Goal: Task Accomplishment & Management: Manage account settings

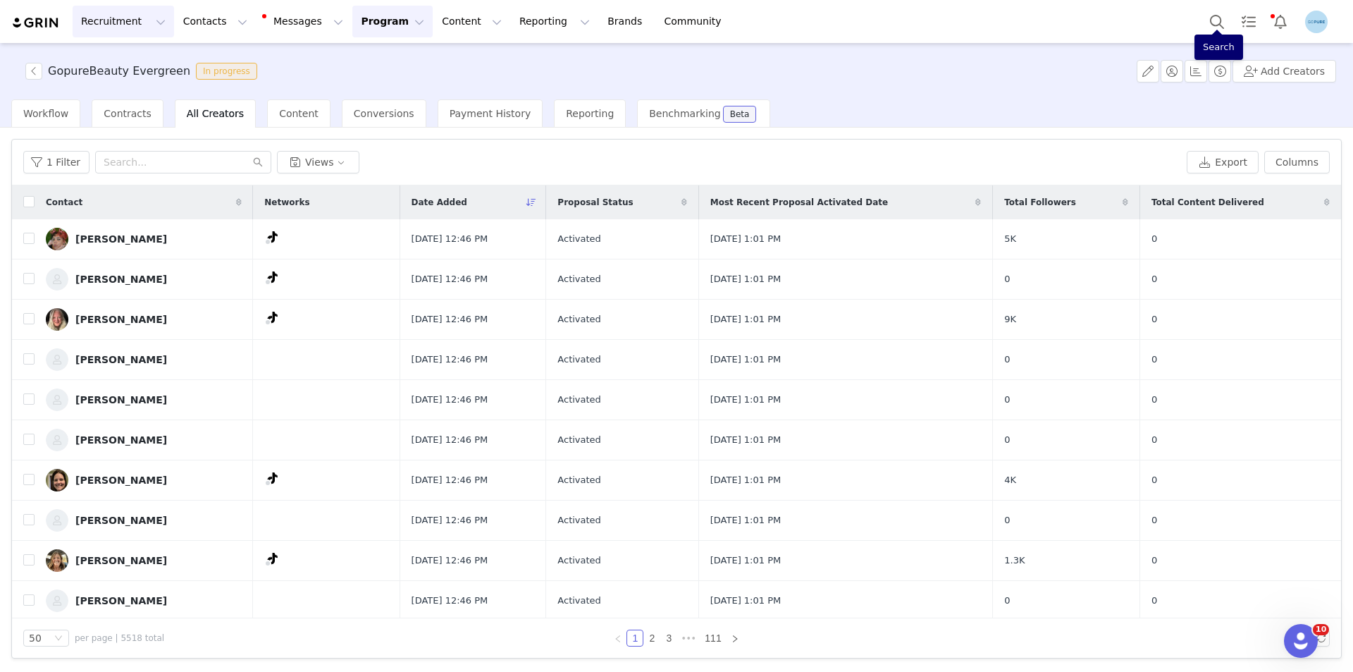
scroll to position [1609, 0]
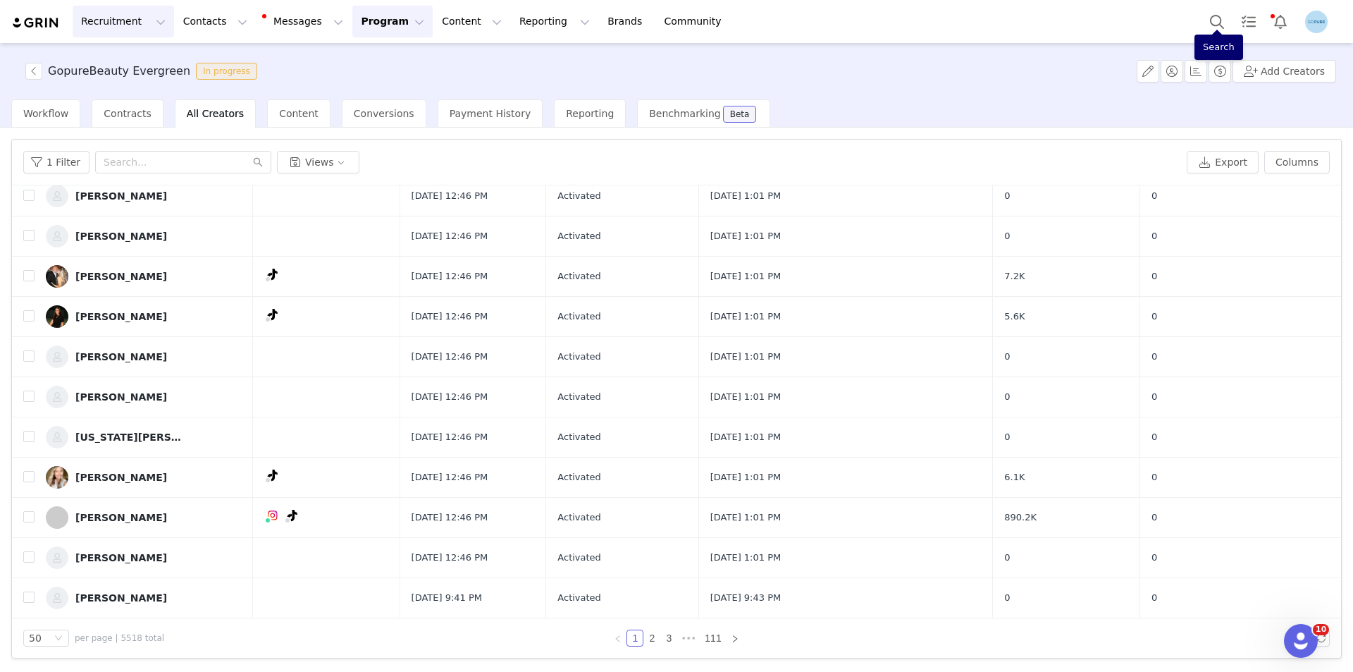
click at [110, 20] on button "Recruitment Recruitment" at bounding box center [123, 22] width 101 height 32
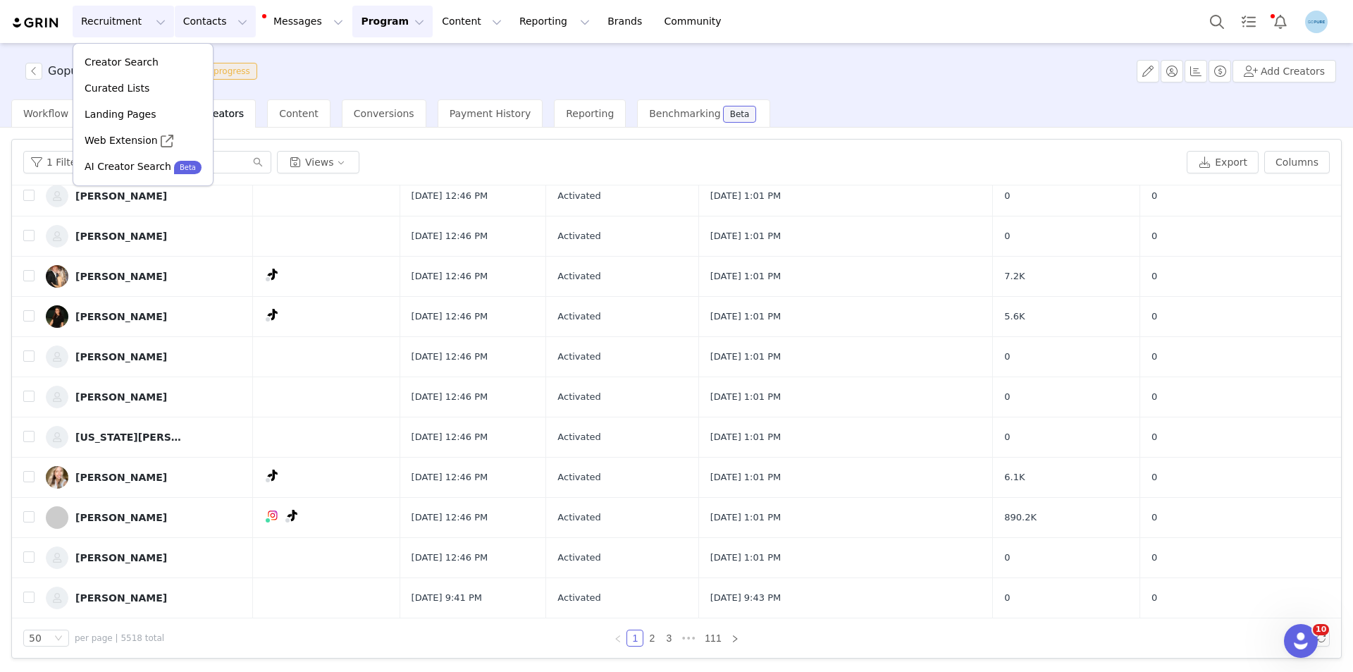
click at [188, 20] on button "Contacts Contacts" at bounding box center [215, 22] width 81 height 32
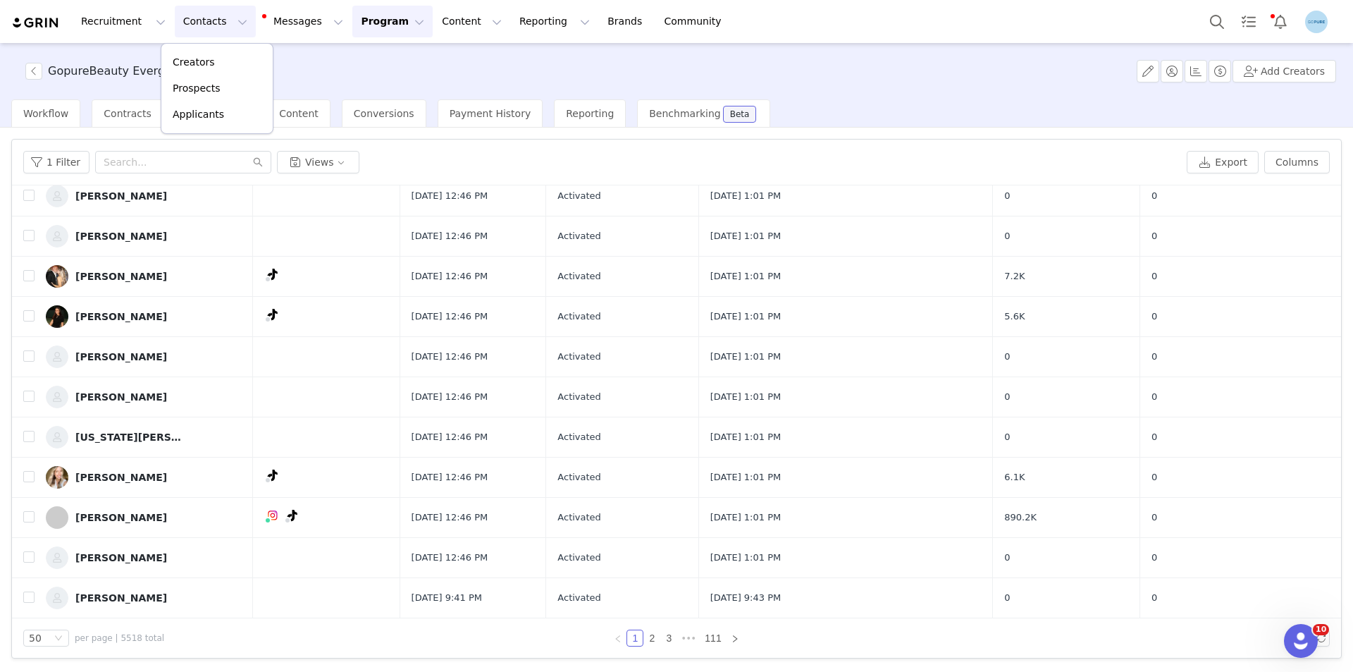
click at [374, 27] on button "Program Program" at bounding box center [392, 22] width 80 height 32
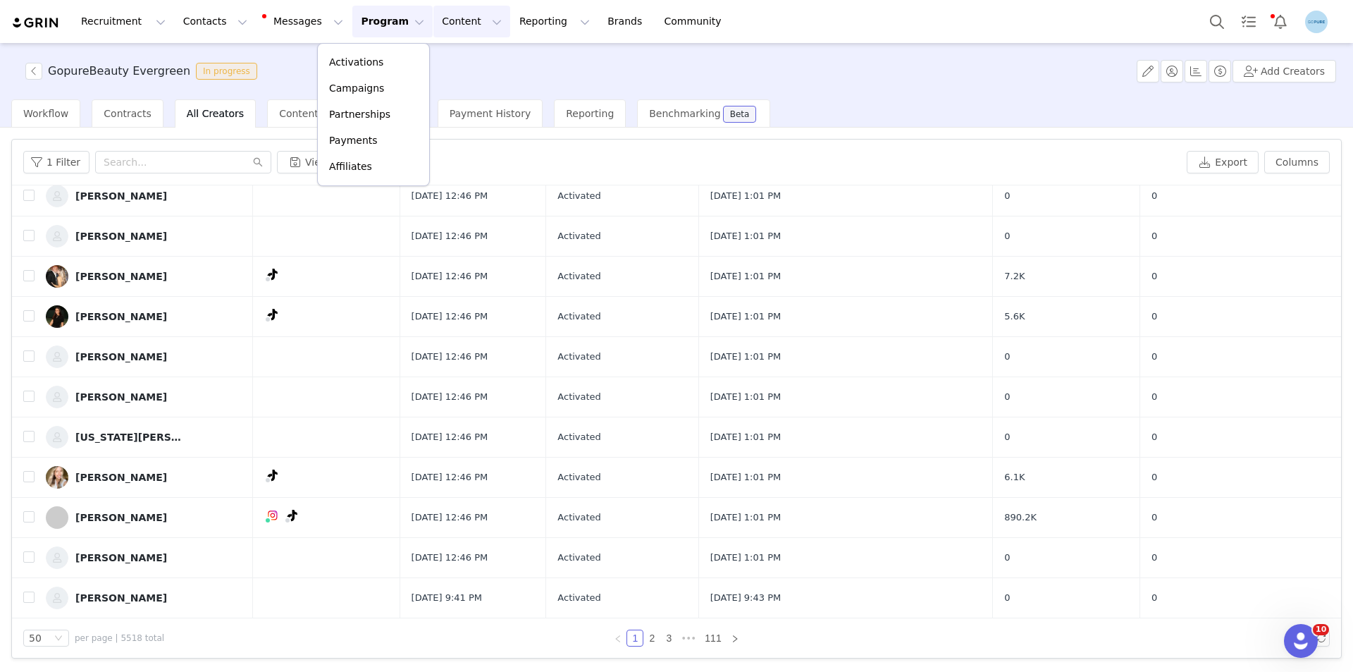
click at [437, 27] on button "Content Content" at bounding box center [471, 22] width 77 height 32
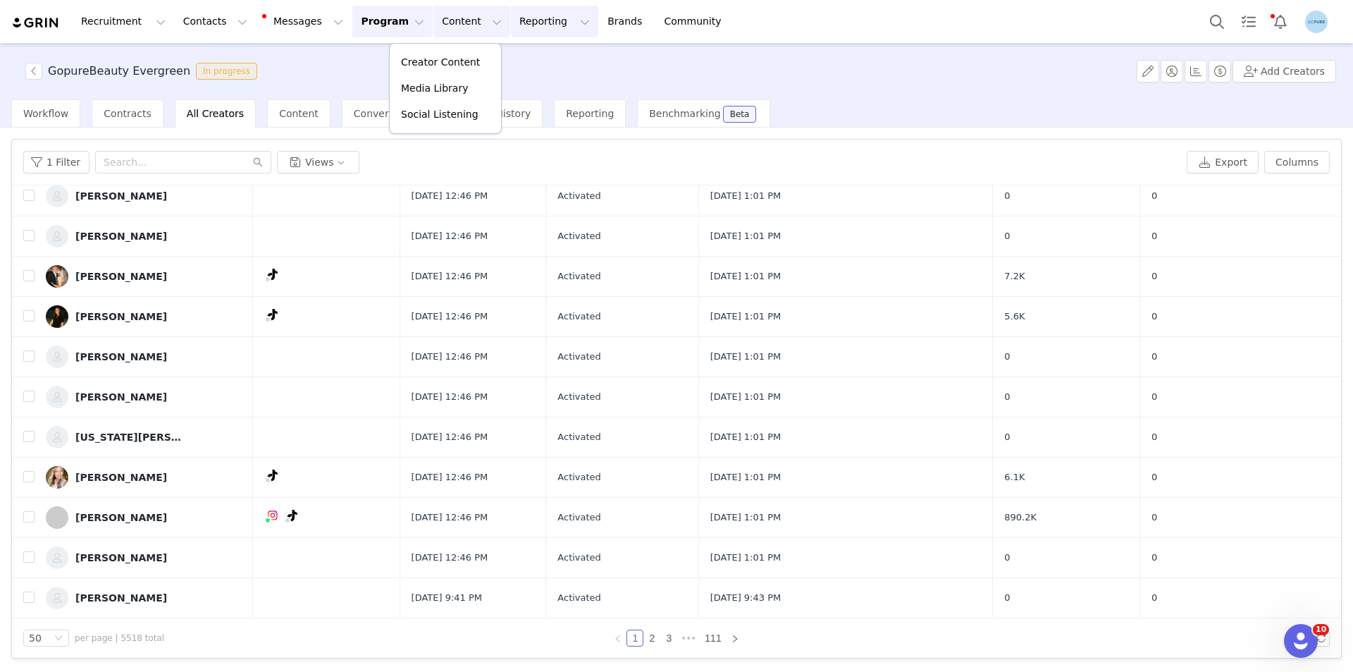
click at [528, 24] on button "Reporting Reporting" at bounding box center [554, 22] width 87 height 32
click at [189, 19] on button "Contacts Contacts" at bounding box center [215, 22] width 81 height 32
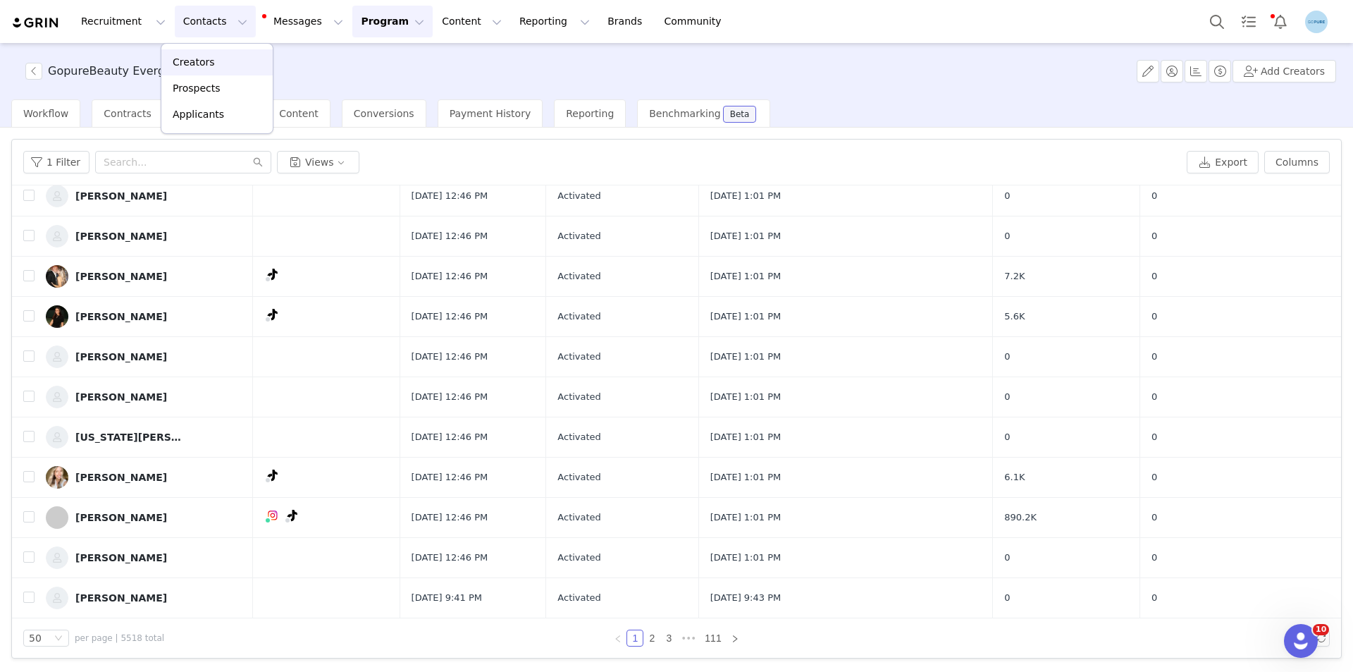
click at [189, 70] on link "Creators" at bounding box center [216, 62] width 111 height 26
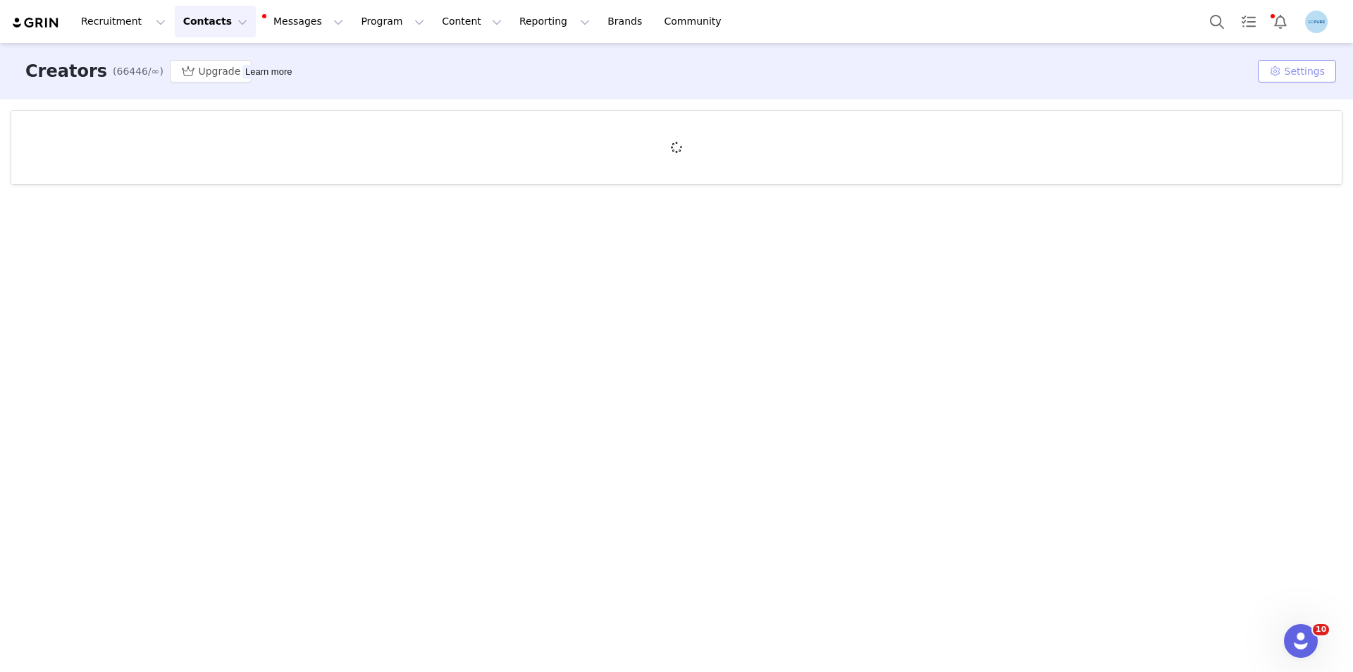
click at [1303, 76] on button "Settings" at bounding box center [1297, 71] width 78 height 23
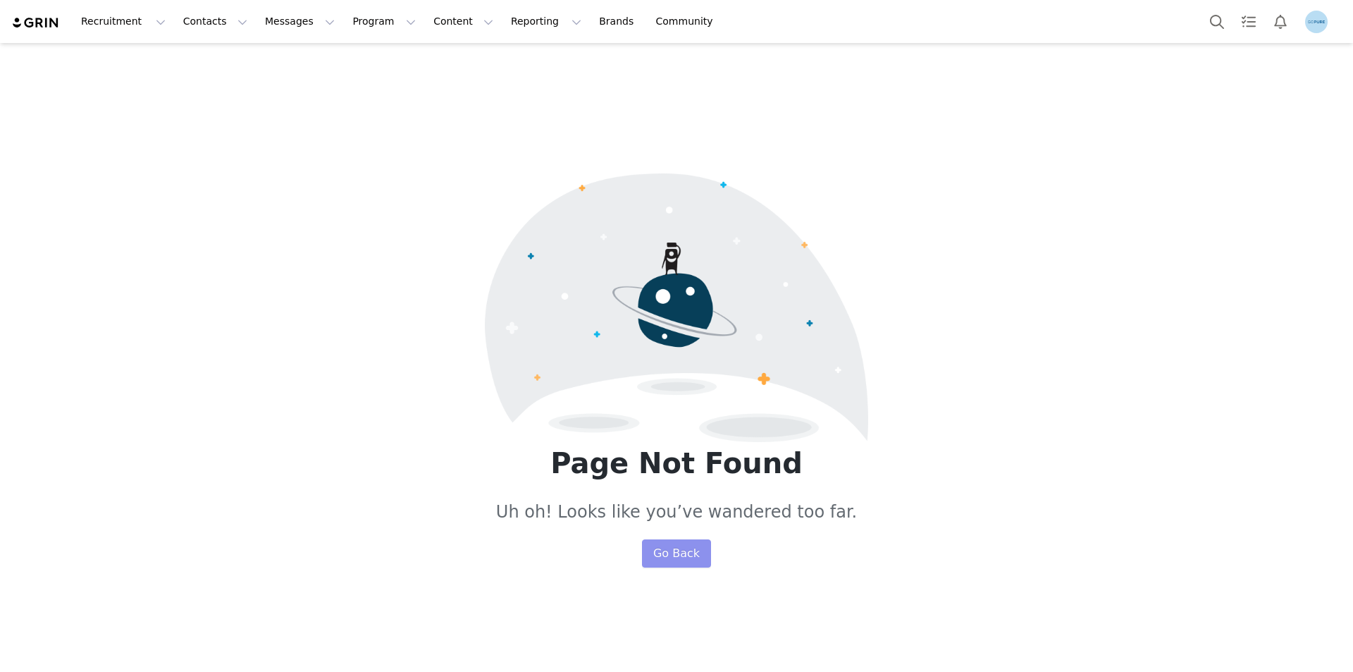
click at [684, 556] on button "Go Back" at bounding box center [676, 553] width 69 height 28
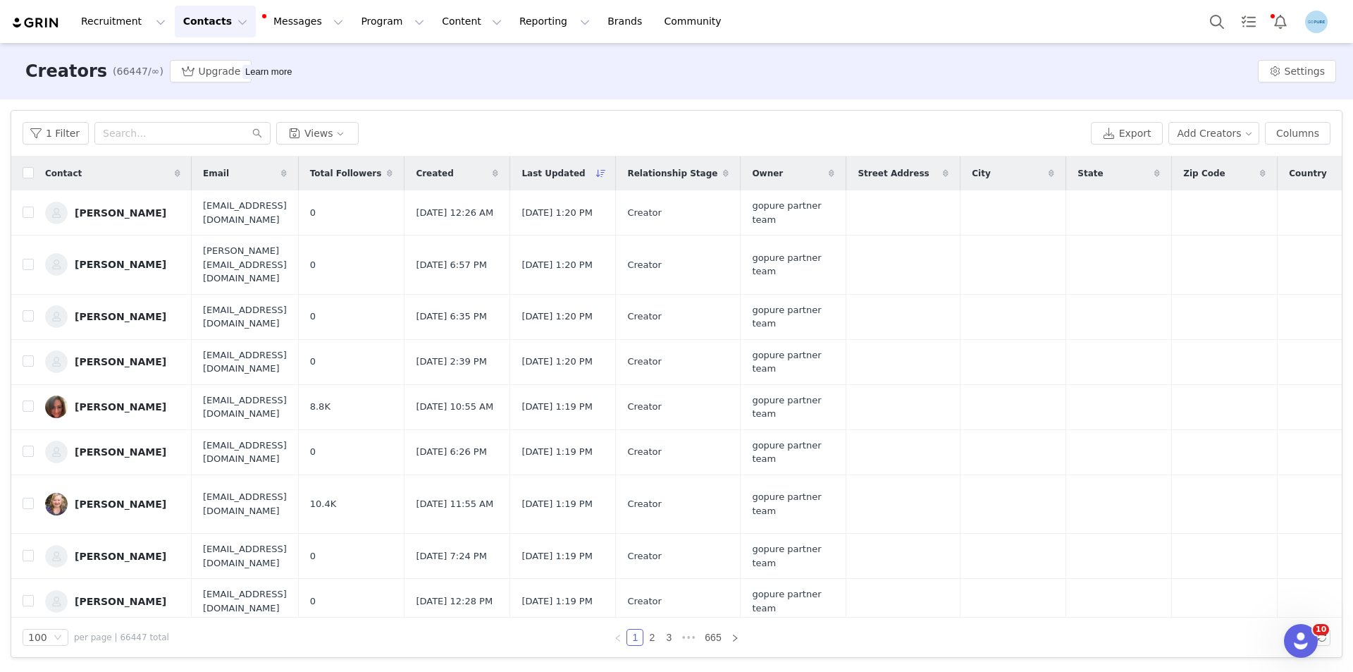
click at [42, 19] on img at bounding box center [35, 22] width 49 height 13
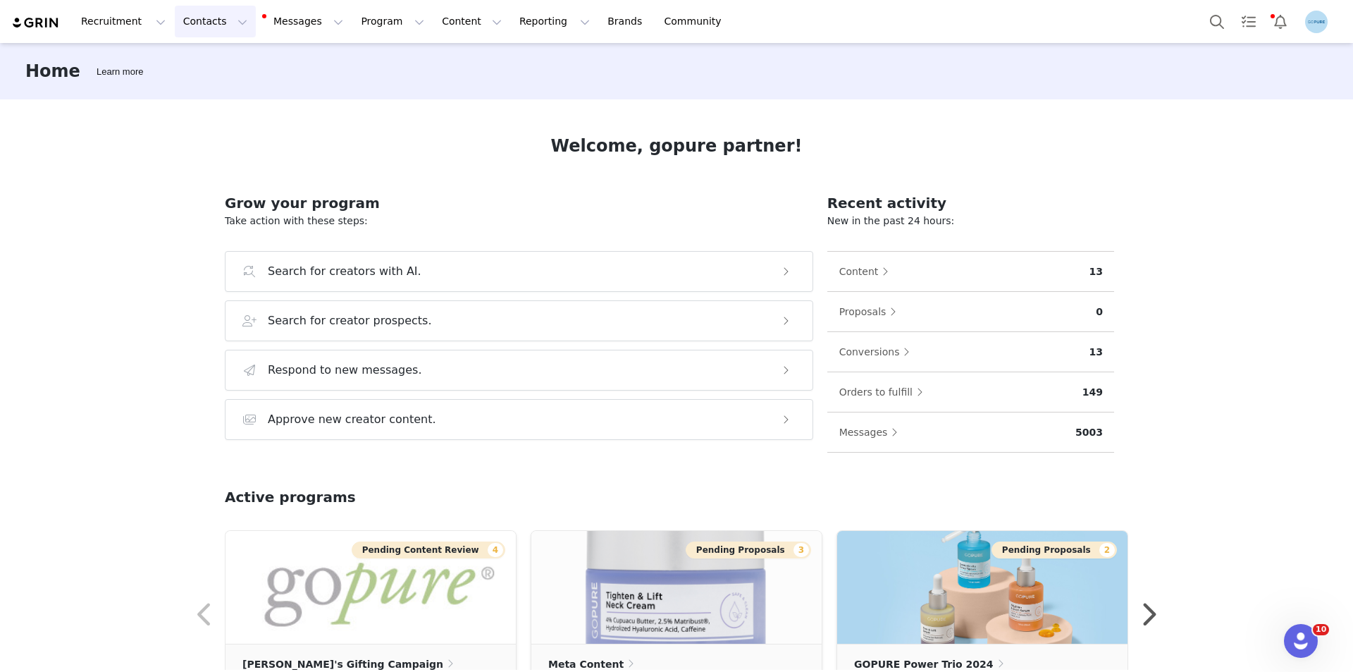
click at [186, 18] on button "Contacts Contacts" at bounding box center [215, 22] width 81 height 32
click at [201, 68] on p "Creators" at bounding box center [194, 62] width 42 height 15
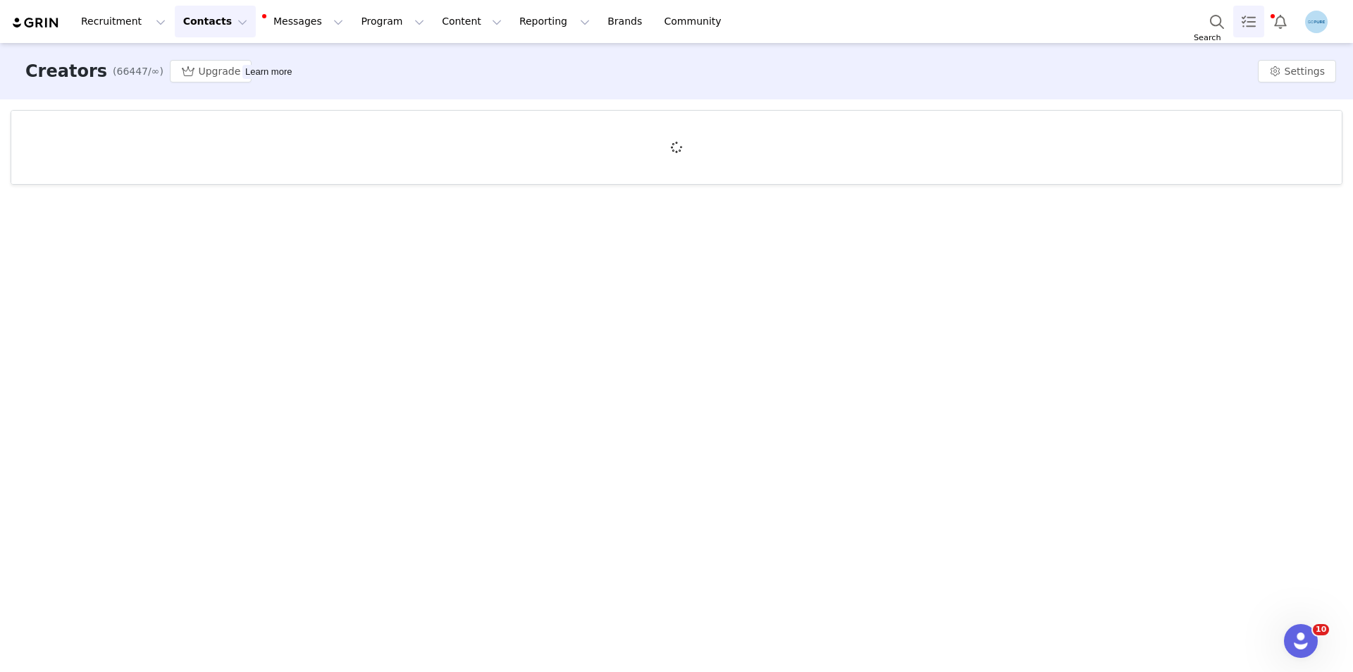
click at [1246, 20] on link "Tasks" at bounding box center [1248, 22] width 31 height 32
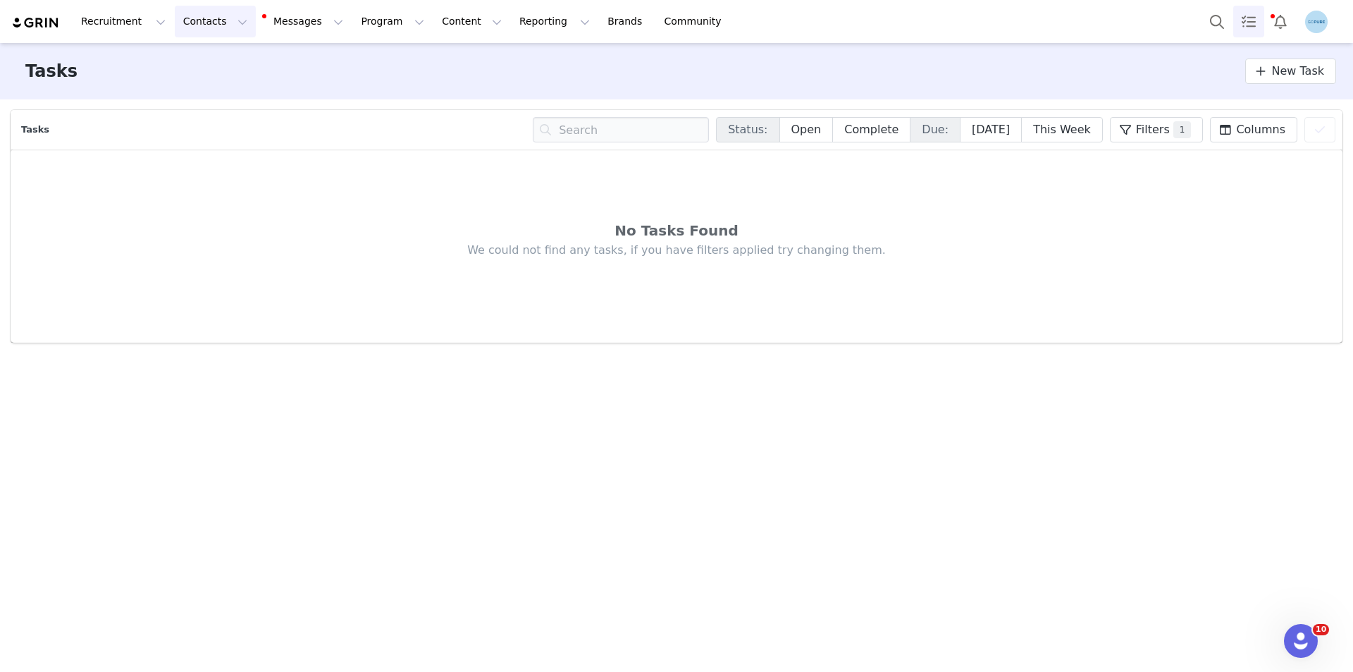
click at [195, 23] on button "Contacts Contacts" at bounding box center [215, 22] width 81 height 32
click at [193, 60] on p "Creators" at bounding box center [194, 62] width 42 height 15
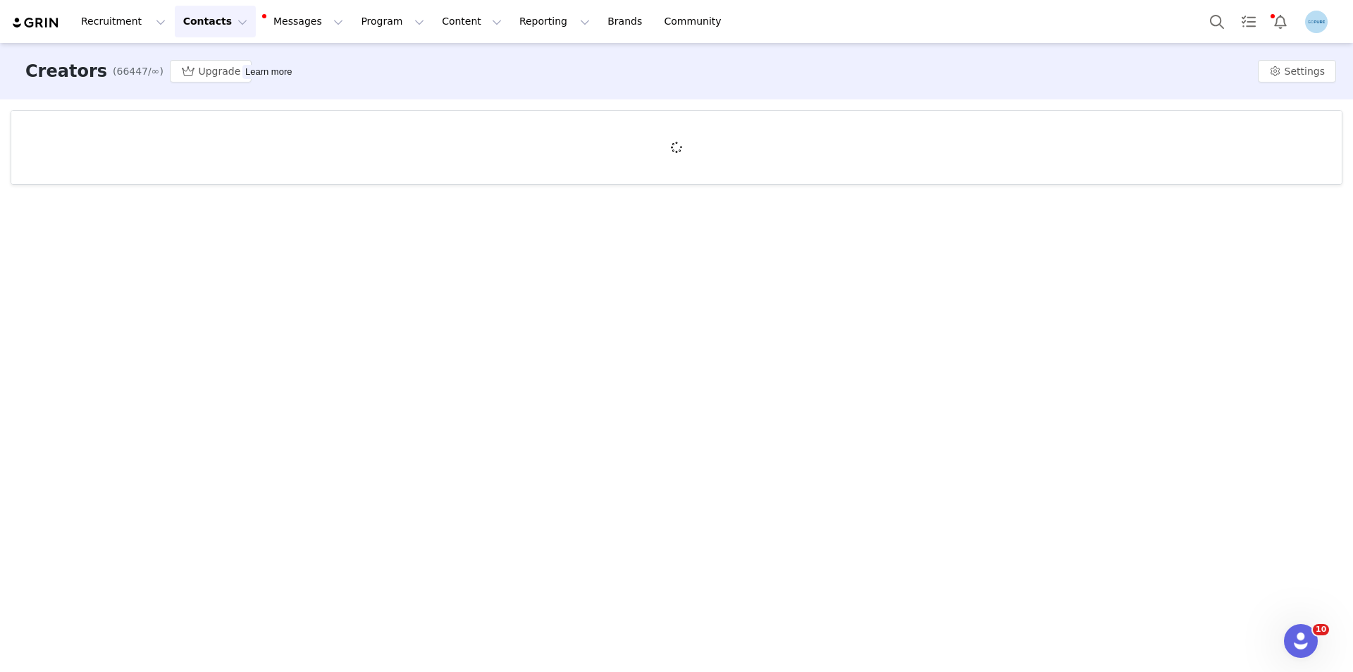
click at [130, 75] on span "(66447/∞)" at bounding box center [138, 71] width 51 height 15
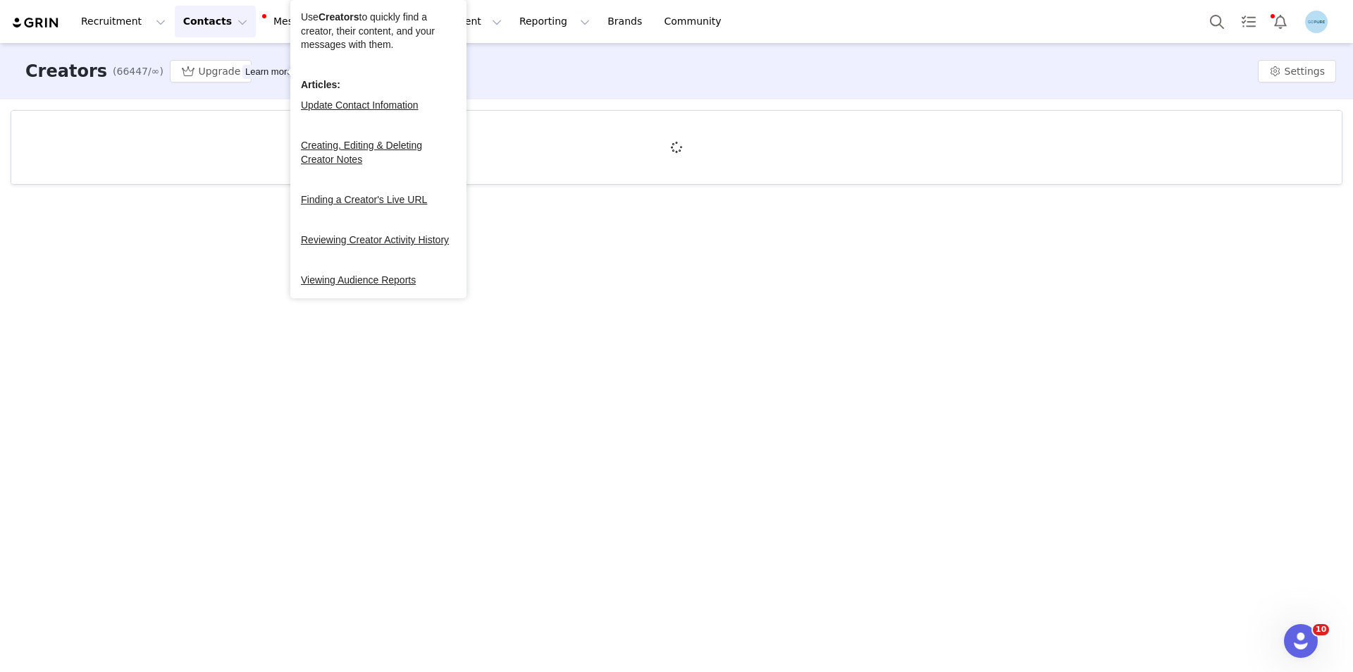
click at [243, 71] on div "Learn more" at bounding box center [268, 72] width 52 height 14
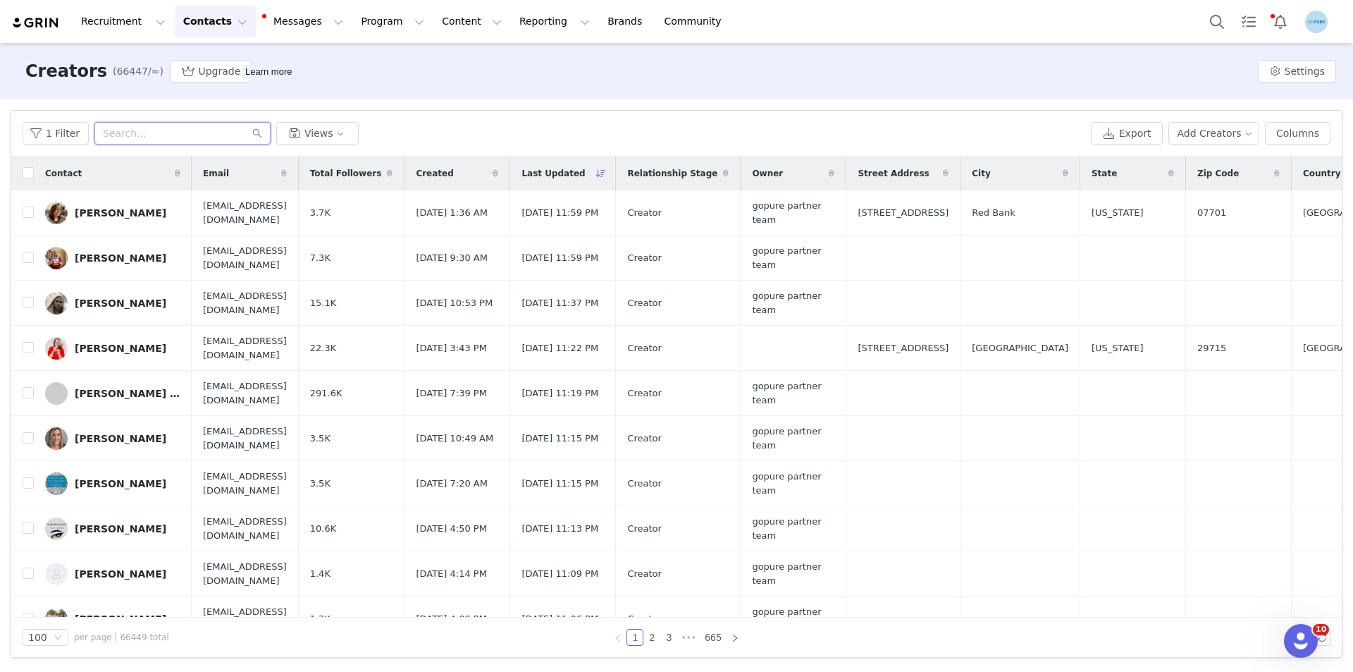
click at [126, 132] on input "text" at bounding box center [182, 133] width 176 height 23
click at [1249, 132] on button "Add Creators" at bounding box center [1214, 133] width 92 height 23
click at [1196, 187] on span "Import Creators" at bounding box center [1226, 184] width 78 height 16
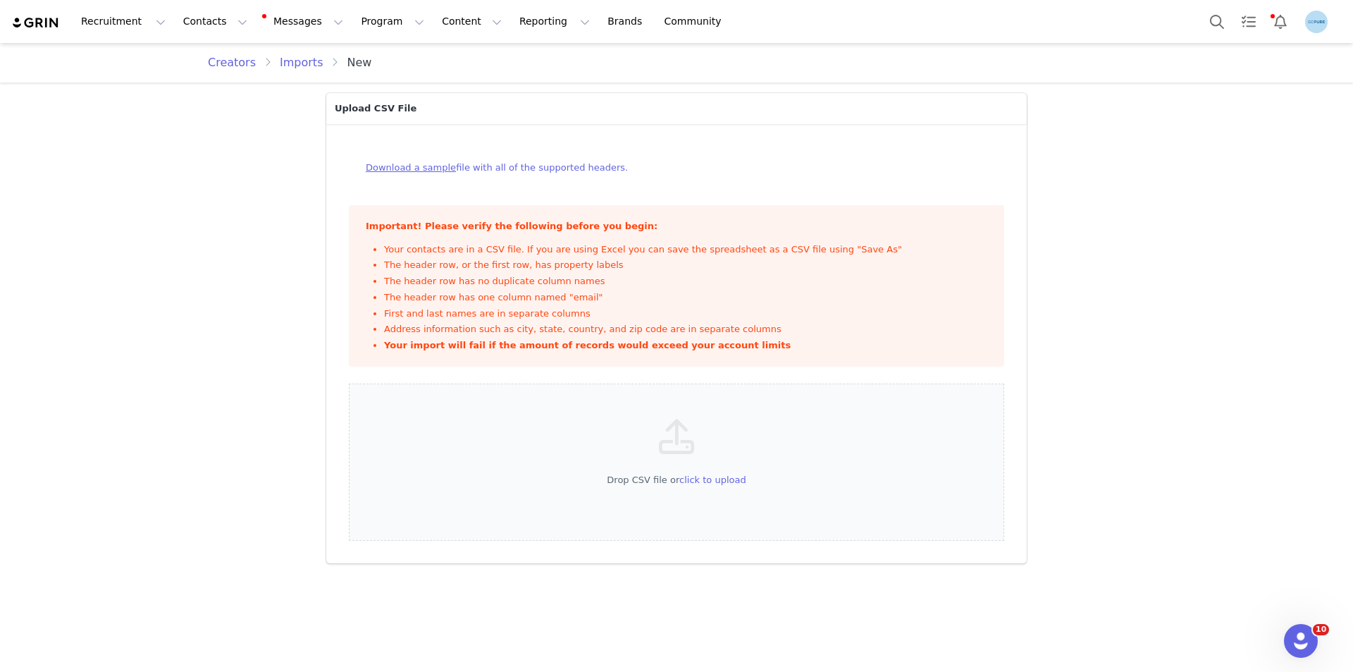
click at [299, 66] on link "Imports" at bounding box center [301, 62] width 60 height 17
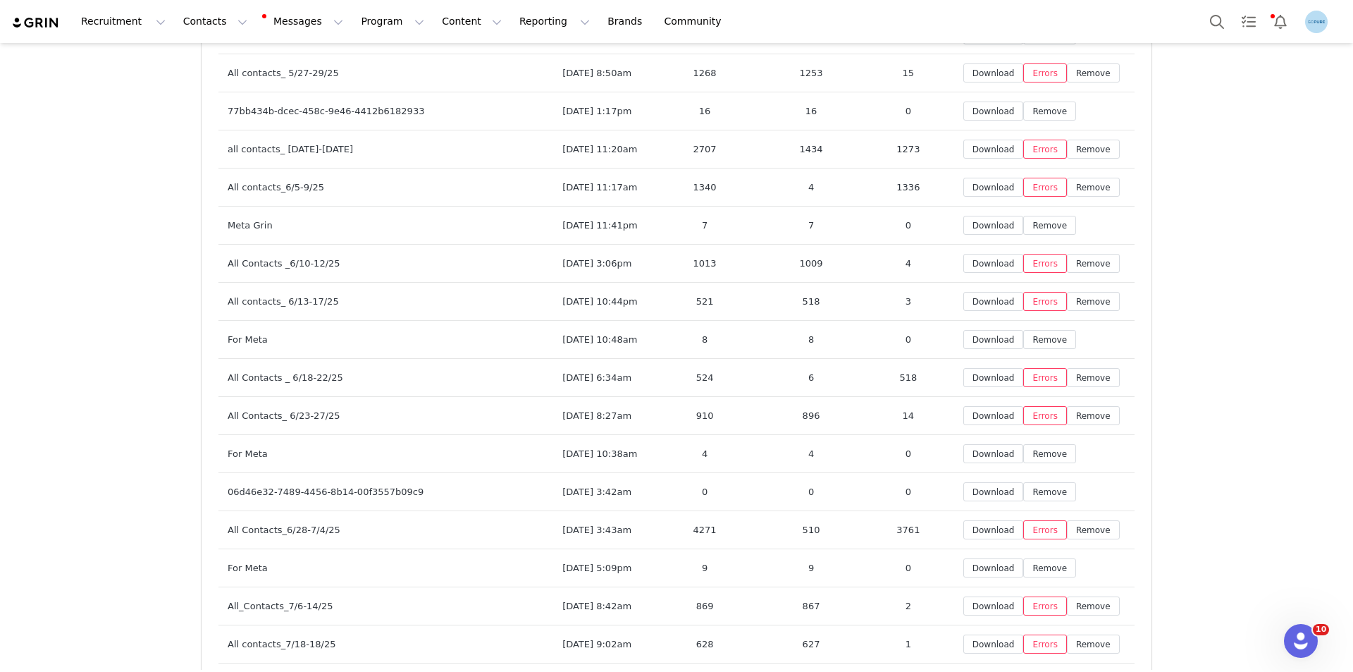
scroll to position [6437, 0]
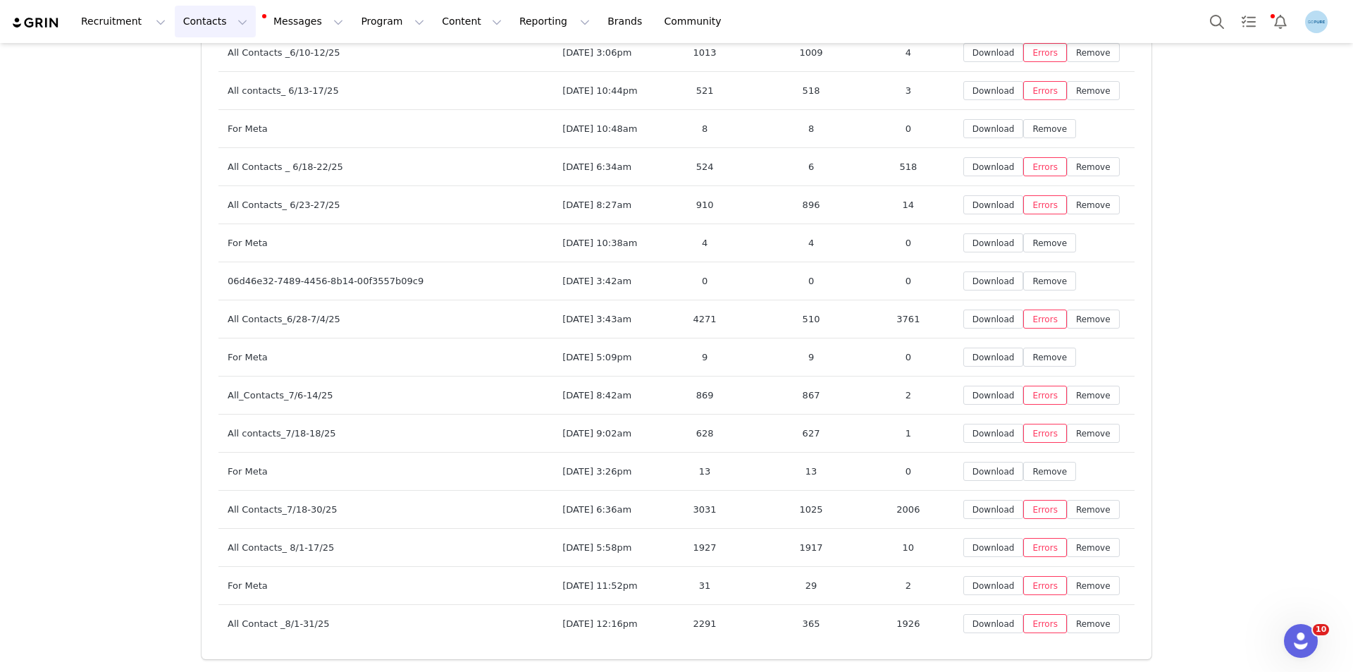
click at [183, 26] on button "Contacts Contacts" at bounding box center [215, 22] width 81 height 32
click at [205, 61] on p "Creators" at bounding box center [194, 62] width 42 height 15
